Goal: Transaction & Acquisition: Purchase product/service

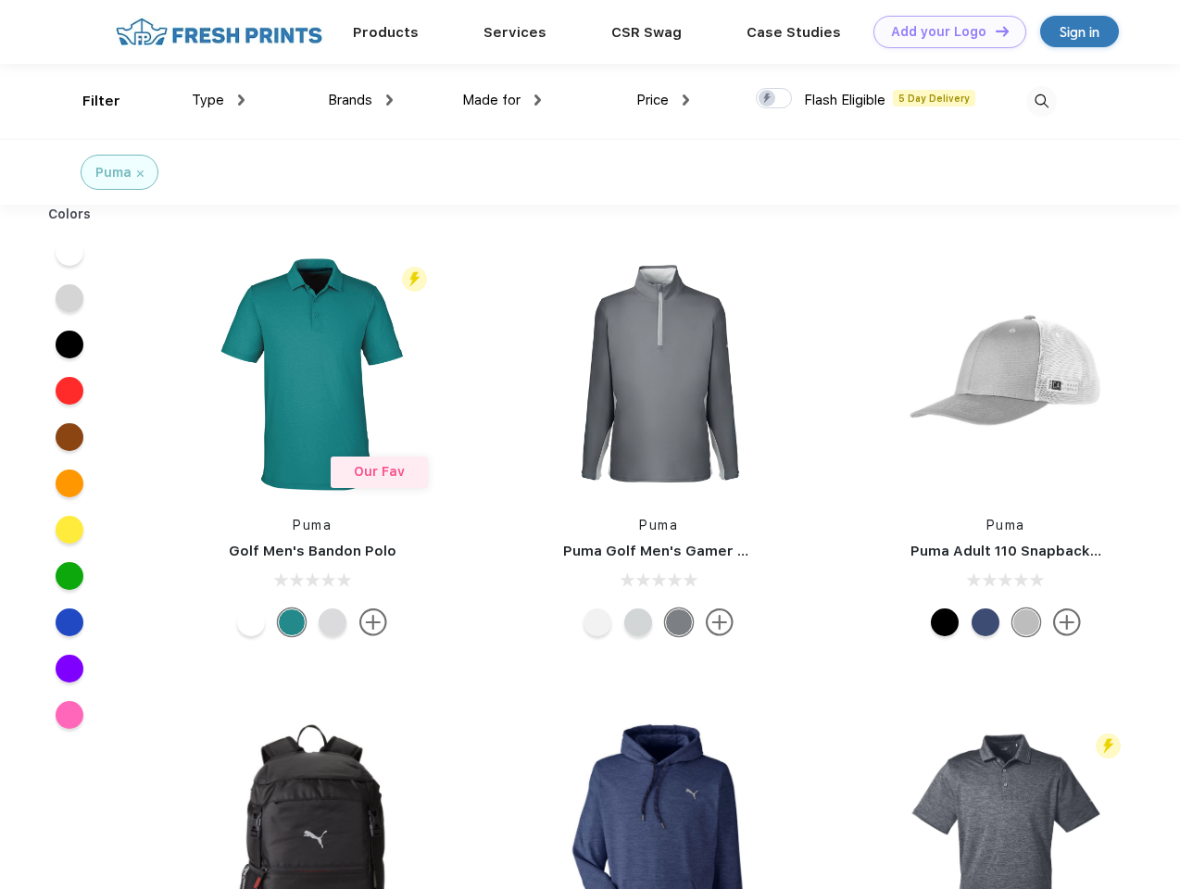
scroll to position [1, 0]
click at [943, 32] on link "Add your Logo Design Tool" at bounding box center [950, 32] width 153 height 32
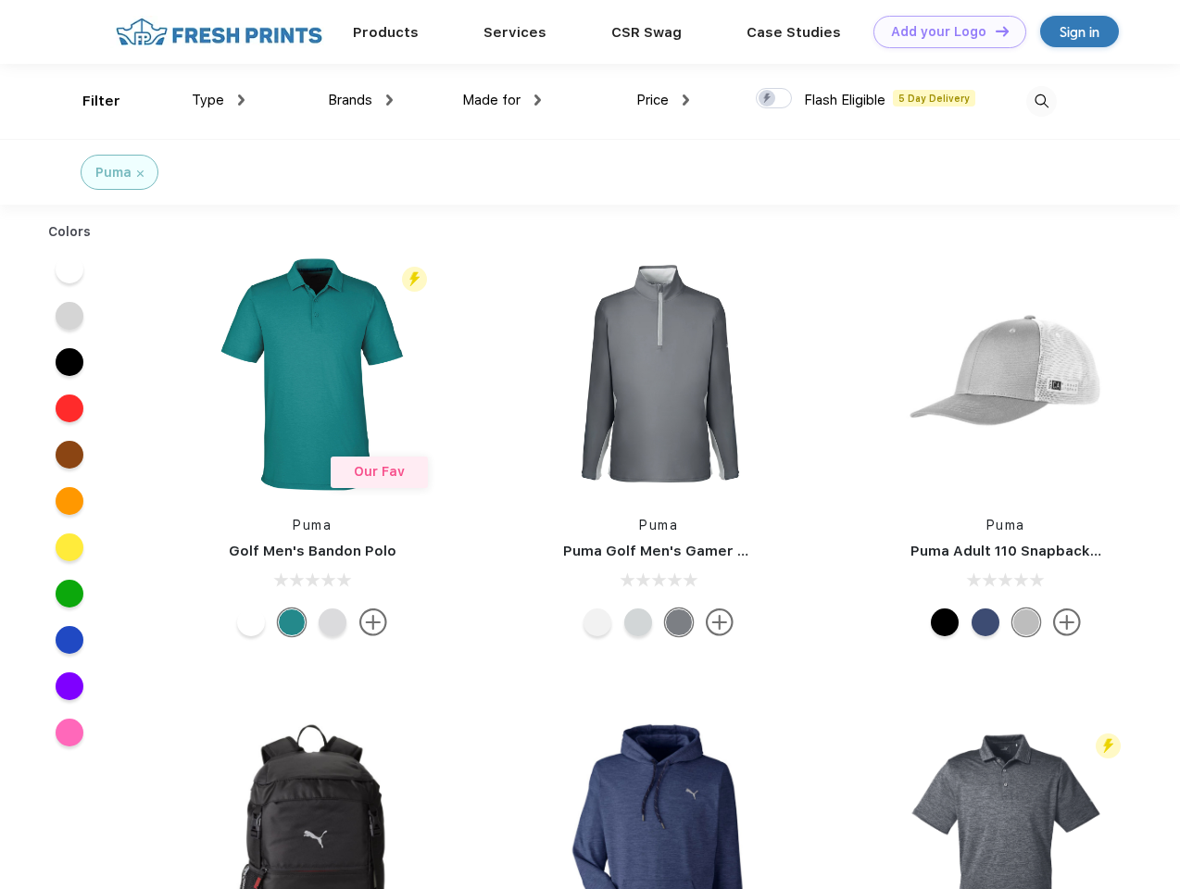
click at [0, 0] on div "Design Tool" at bounding box center [0, 0] width 0 height 0
click at [994, 31] on link "Add your Logo Design Tool" at bounding box center [950, 32] width 153 height 32
click at [89, 101] on div "Filter" at bounding box center [101, 101] width 38 height 21
click at [219, 100] on span "Type" at bounding box center [208, 100] width 32 height 17
click at [360, 100] on span "Brands" at bounding box center [350, 100] width 44 height 17
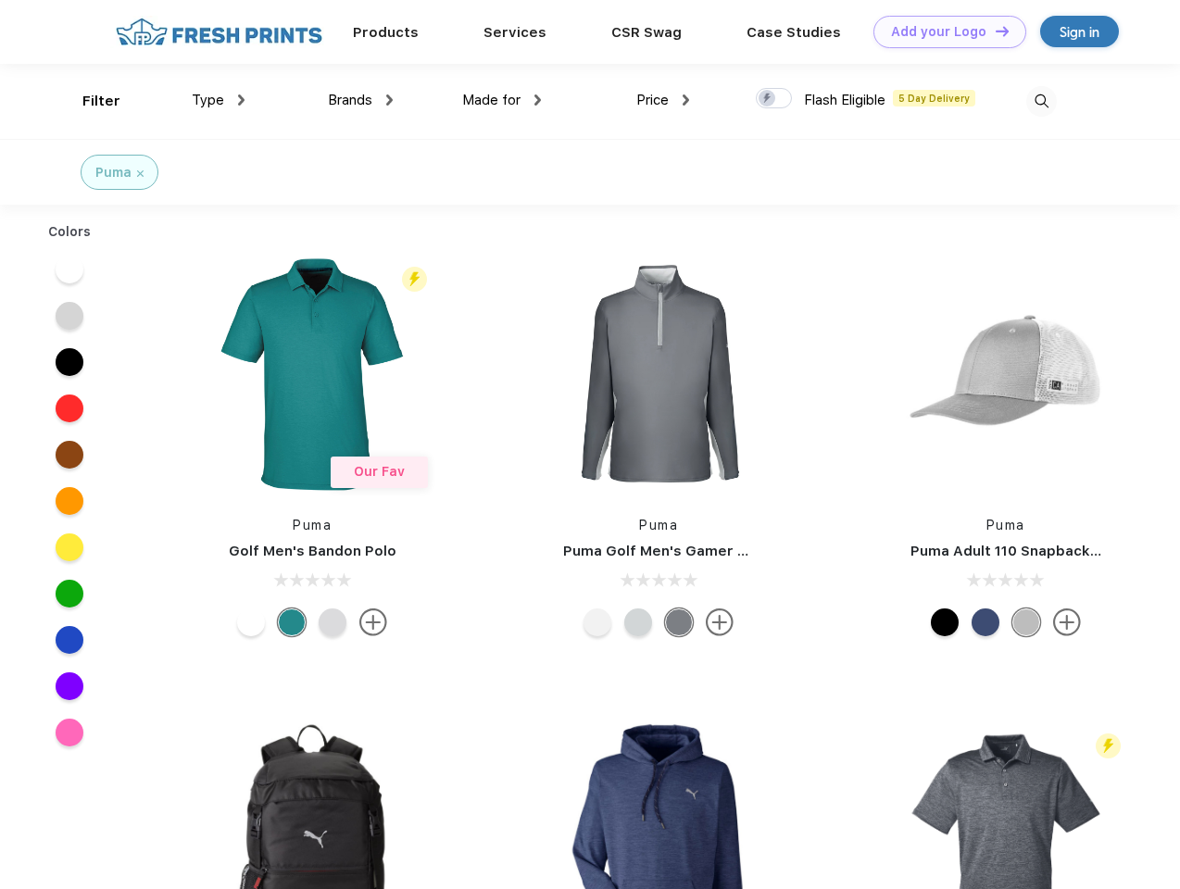
click at [502, 100] on span "Made for" at bounding box center [491, 100] width 58 height 17
click at [663, 100] on span "Price" at bounding box center [653, 100] width 32 height 17
click at [775, 99] on div at bounding box center [774, 98] width 36 height 20
click at [768, 99] on input "checkbox" at bounding box center [762, 93] width 12 height 12
click at [1041, 101] on img at bounding box center [1042, 101] width 31 height 31
